Goal: Task Accomplishment & Management: Manage account settings

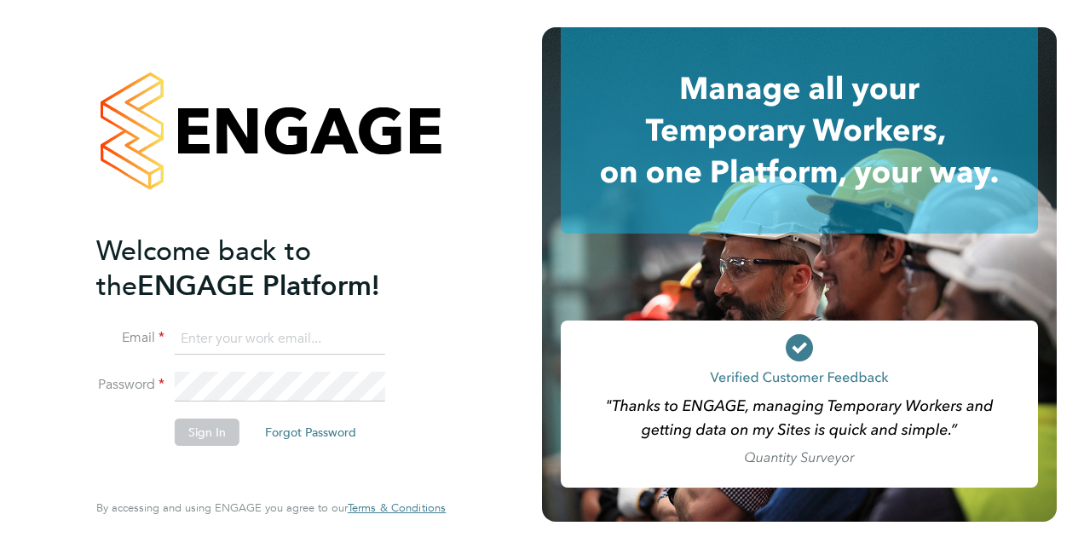
click at [293, 338] on input at bounding box center [280, 339] width 211 height 31
type input "[EMAIL_ADDRESS][PERSON_NAME][DOMAIN_NAME]"
click at [213, 428] on button "Sign In" at bounding box center [207, 432] width 65 height 27
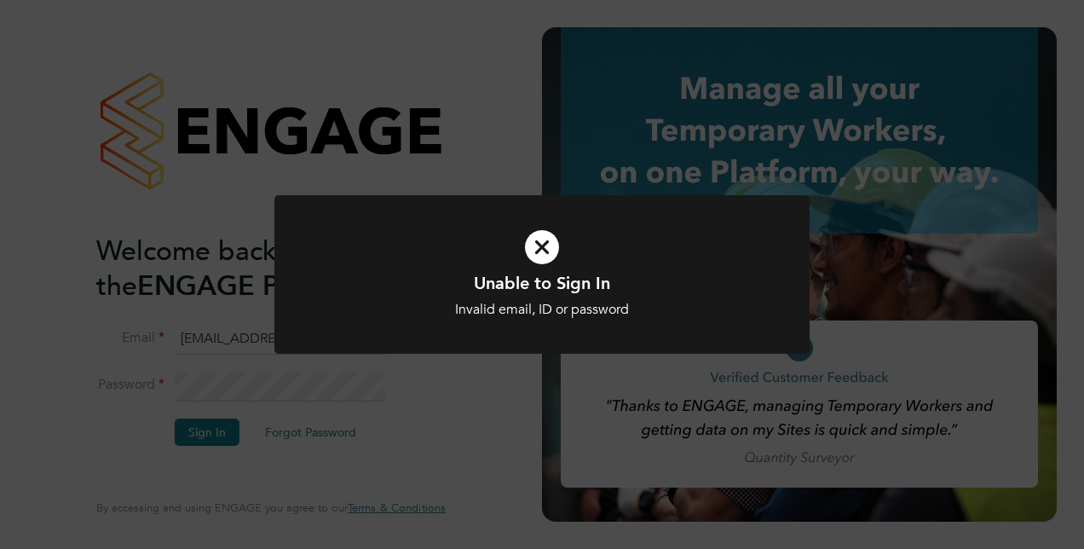
click at [426, 425] on div "Unable to Sign In Invalid email, ID or password Cancel Okay" at bounding box center [542, 274] width 1084 height 549
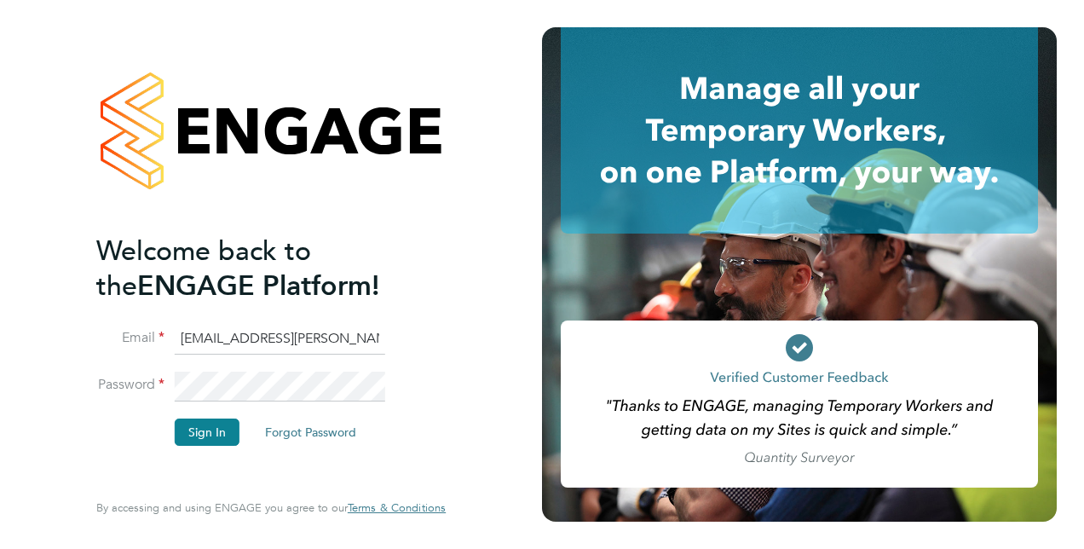
click at [0, 380] on html "Welcome back to the ENGAGE Platform! Email zac.smith@vistry.co.uk Password Sign…" at bounding box center [542, 274] width 1084 height 549
click at [192, 433] on button "Sign In" at bounding box center [207, 432] width 65 height 27
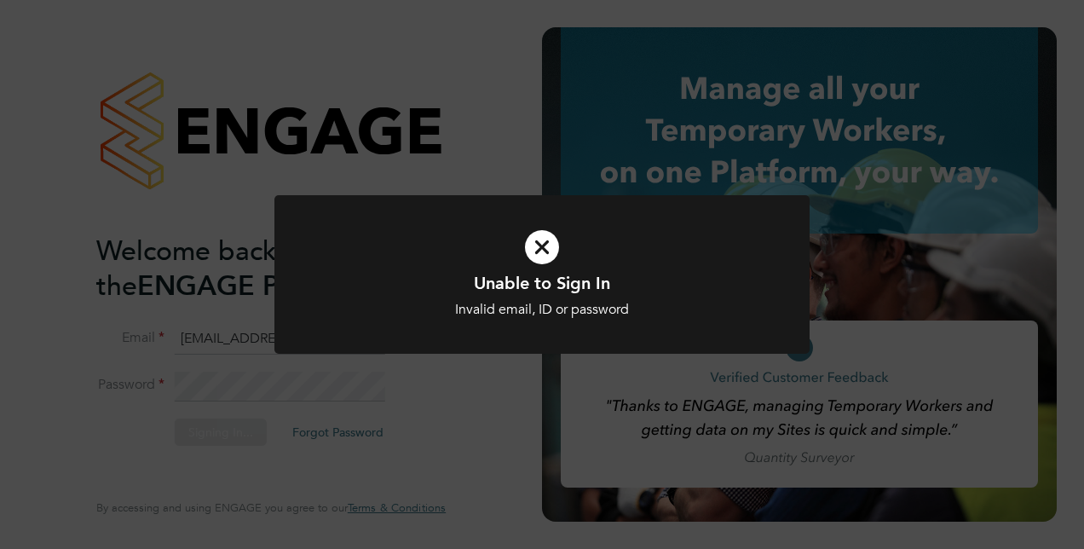
click at [486, 298] on div "Unable to Sign In Invalid email, ID or password Cancel Okay" at bounding box center [542, 295] width 443 height 47
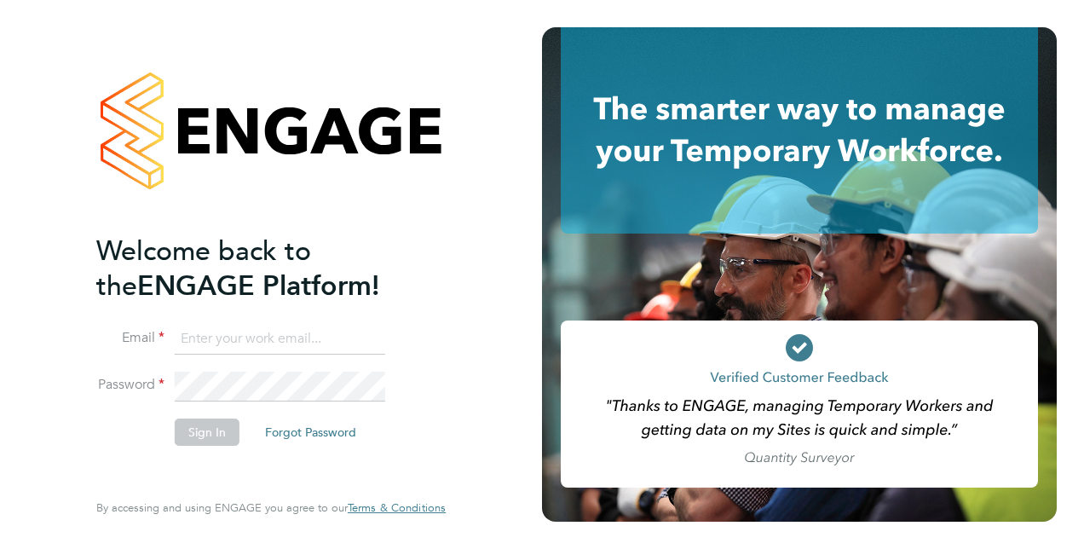
click at [275, 333] on input at bounding box center [280, 339] width 211 height 31
type input "[EMAIL_ADDRESS][PERSON_NAME][DOMAIN_NAME]"
